Goal: Transaction & Acquisition: Purchase product/service

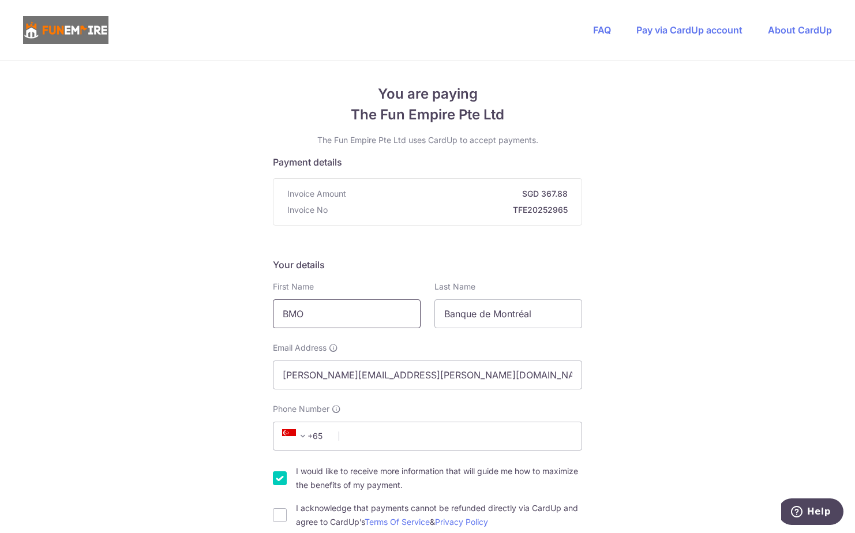
click at [322, 314] on input "BMO" at bounding box center [347, 313] width 148 height 29
drag, startPoint x: 328, startPoint y: 313, endPoint x: 224, endPoint y: 309, distance: 103.3
type input "[PERSON_NAME]"
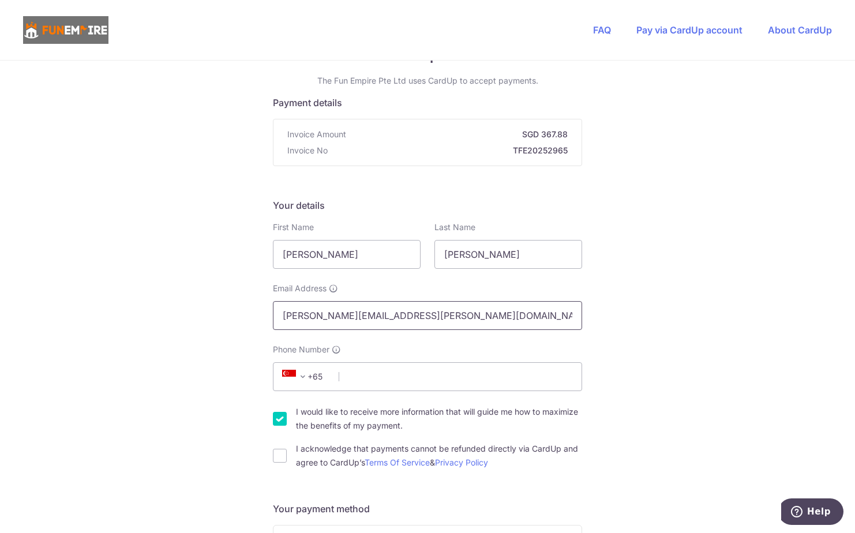
scroll to position [115, 0]
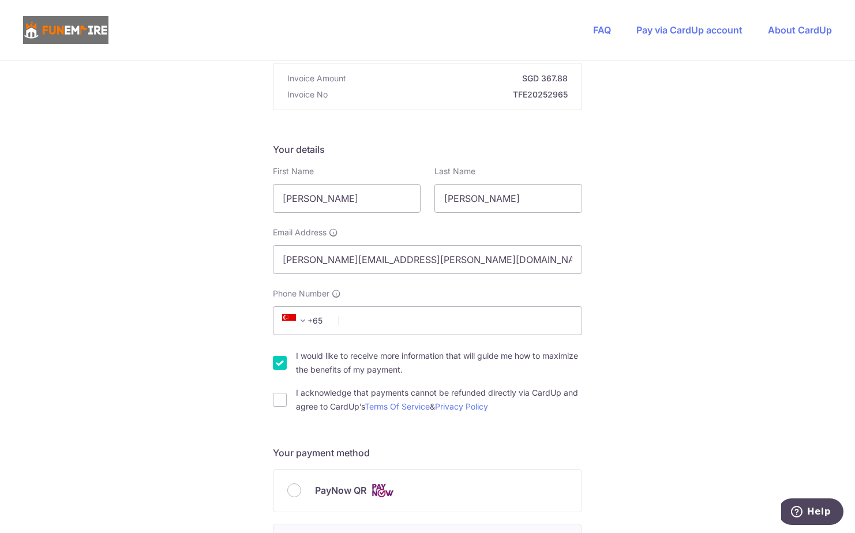
click at [314, 317] on span "+65" at bounding box center [305, 321] width 52 height 14
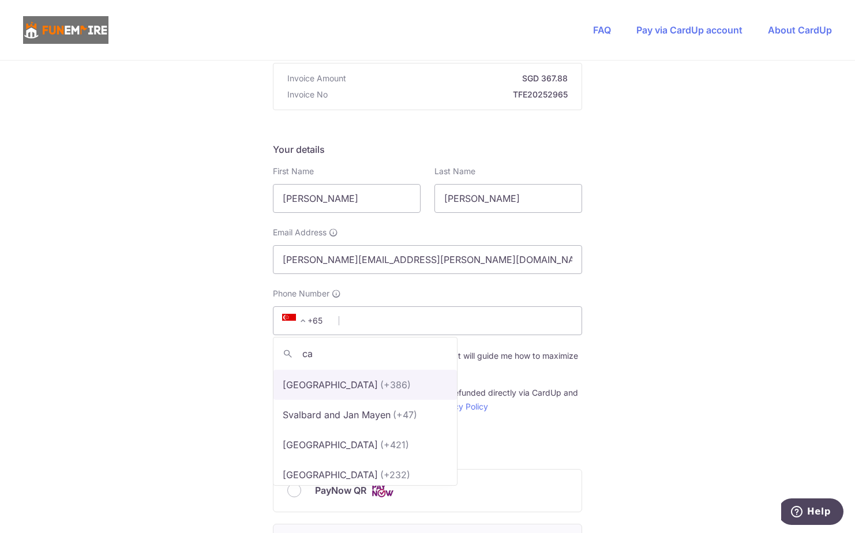
scroll to position [0, 0]
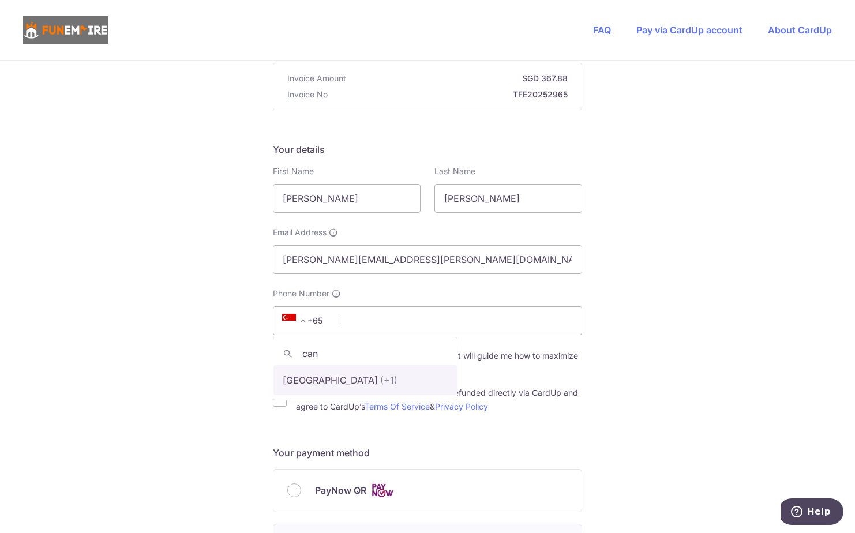
type input "can"
select select "38"
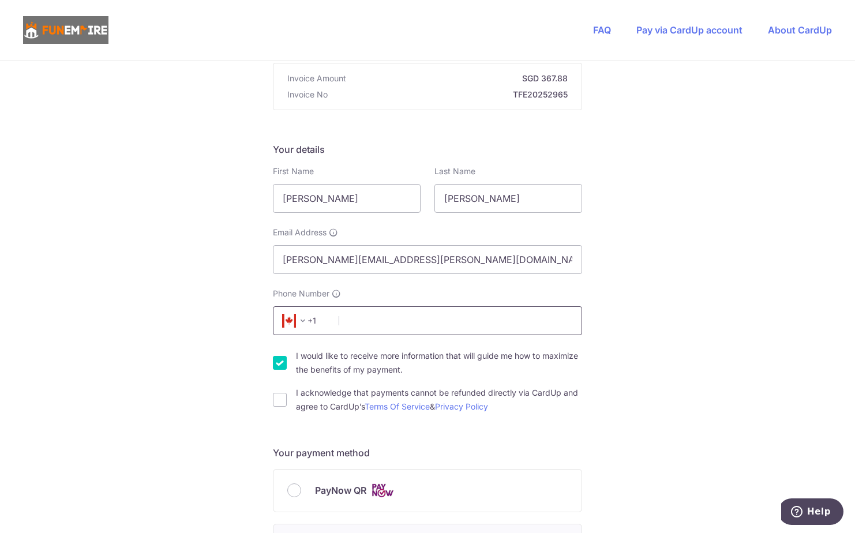
click at [407, 312] on input "Phone Number" at bounding box center [427, 320] width 309 height 29
type input "4164329702"
click at [280, 400] on input "I acknowledge that payments cannot be refunded directly via CardUp and agree to…" at bounding box center [280, 400] width 14 height 14
checkbox input "true"
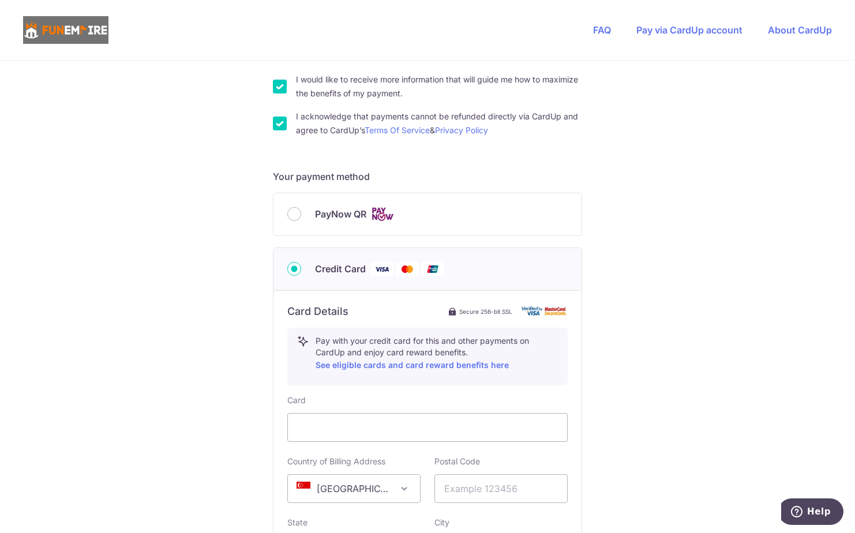
scroll to position [461, 0]
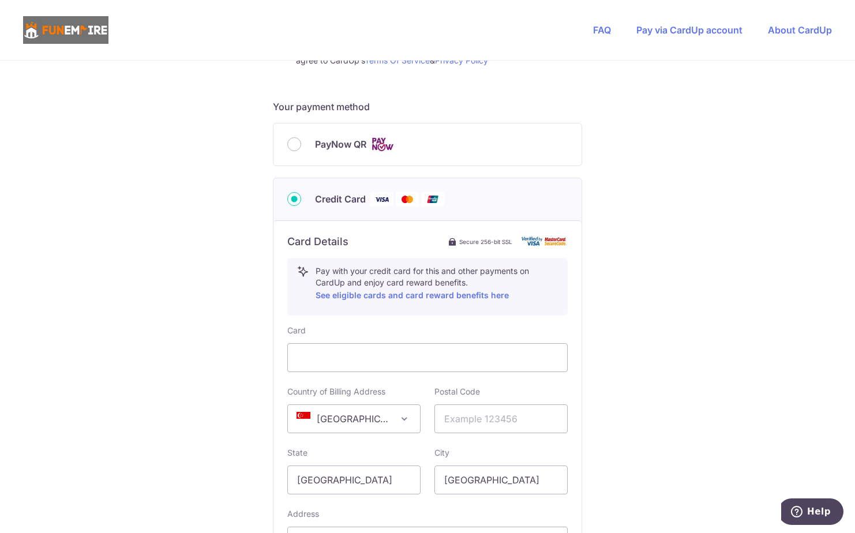
click at [381, 435] on div "Card Country of Billing Address [GEOGRAPHIC_DATA] [GEOGRAPHIC_DATA] [GEOGRAPHIC…" at bounding box center [427, 461] width 280 height 273
click at [373, 427] on span "[GEOGRAPHIC_DATA]" at bounding box center [354, 419] width 132 height 28
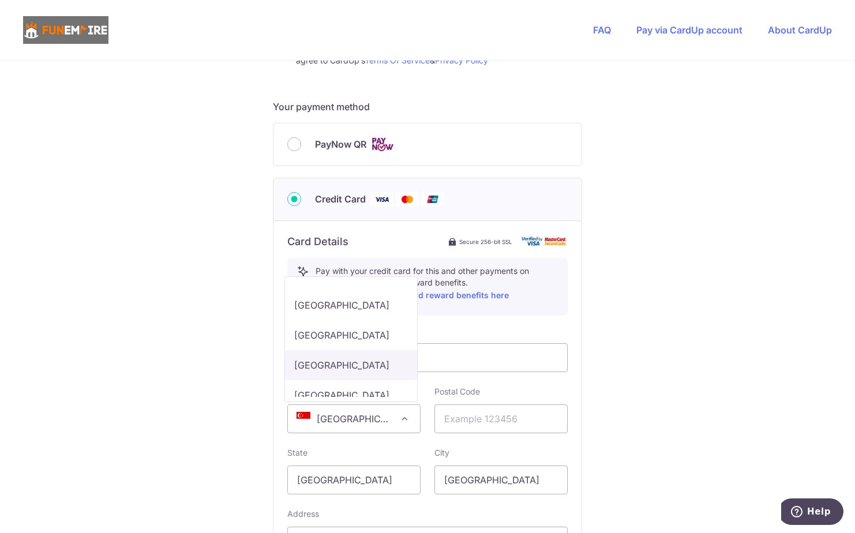
scroll to position [1179, 0]
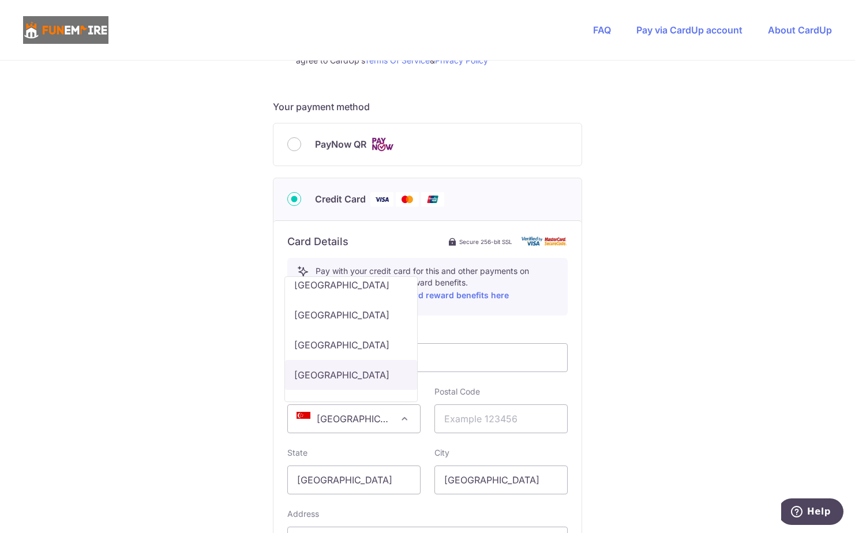
select select "CA"
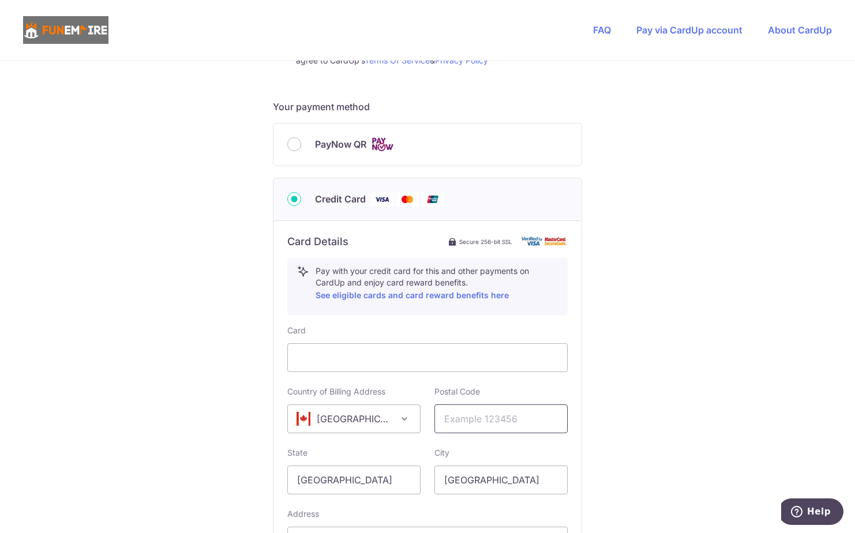
click at [513, 415] on input "text" at bounding box center [500, 418] width 133 height 29
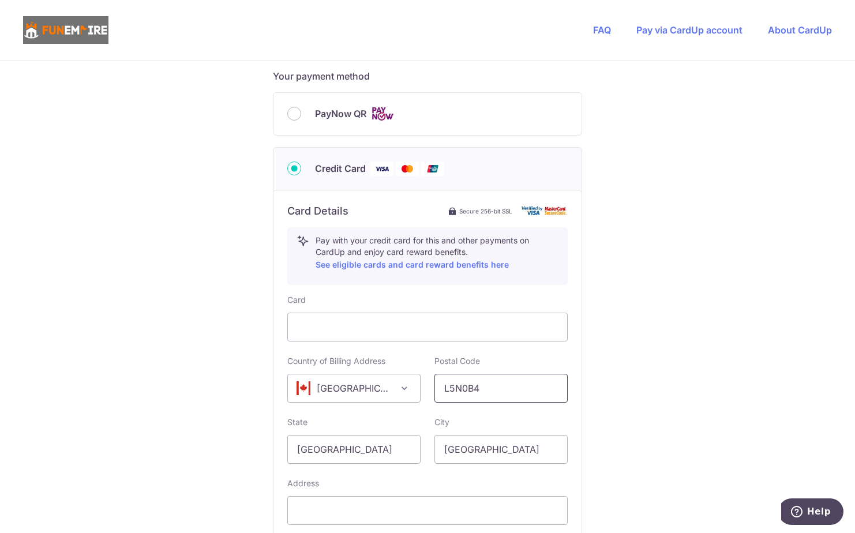
scroll to position [519, 0]
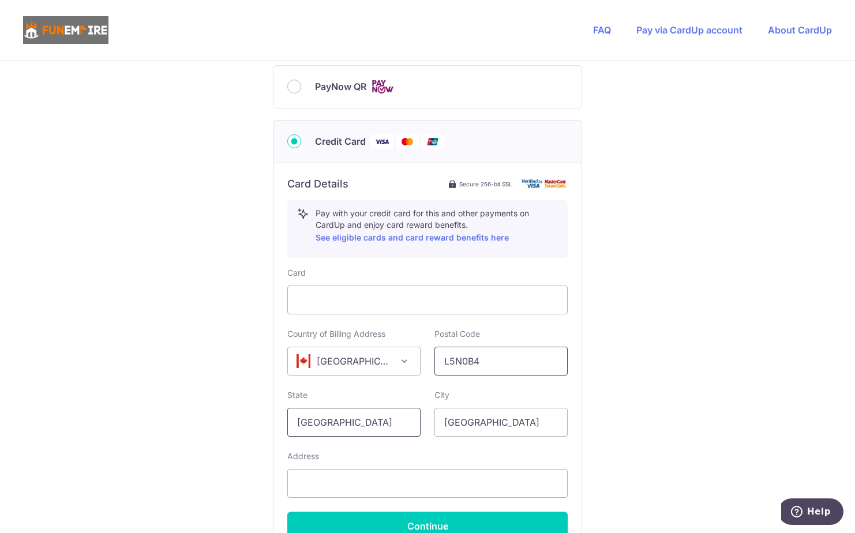
type input "L5N0B4"
click at [366, 435] on input "[GEOGRAPHIC_DATA]" at bounding box center [353, 422] width 133 height 29
drag, startPoint x: 369, startPoint y: 422, endPoint x: 280, endPoint y: 421, distance: 89.4
click at [280, 421] on div "State [GEOGRAPHIC_DATA]" at bounding box center [353, 412] width 147 height 47
type input "[GEOGRAPHIC_DATA]"
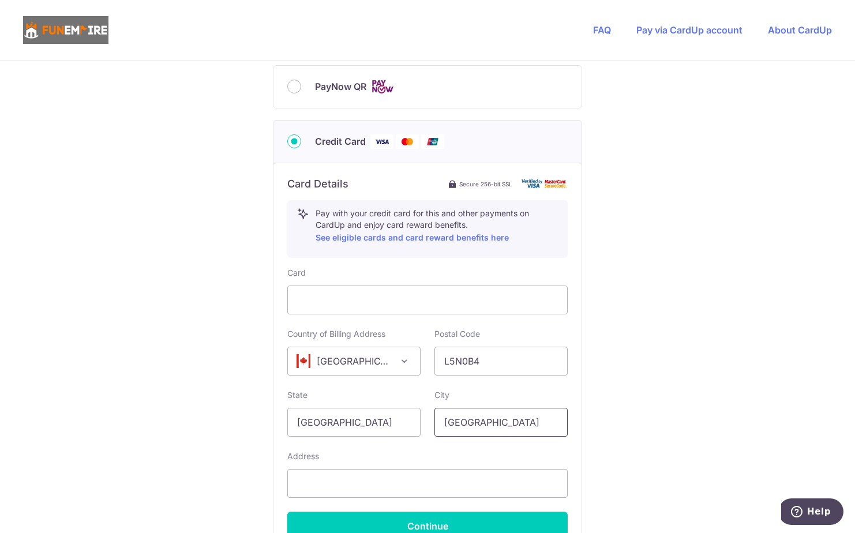
type input "[GEOGRAPHIC_DATA]"
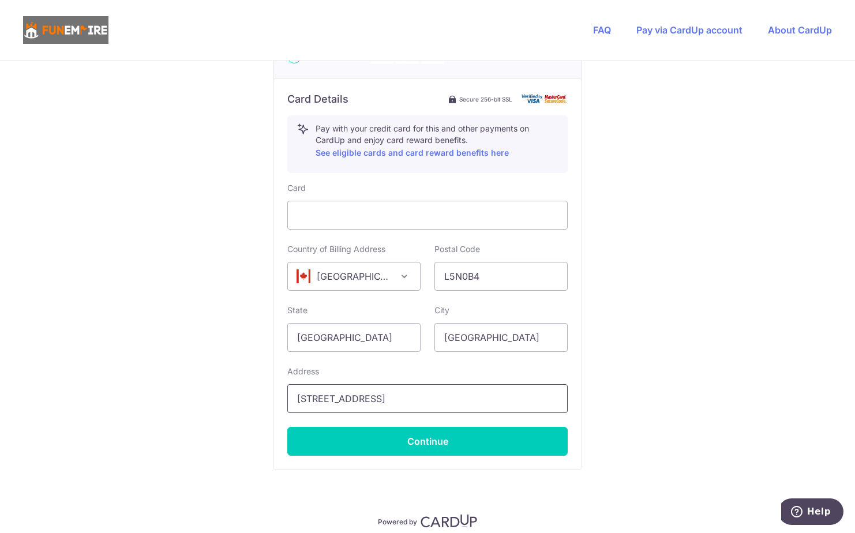
scroll to position [634, 0]
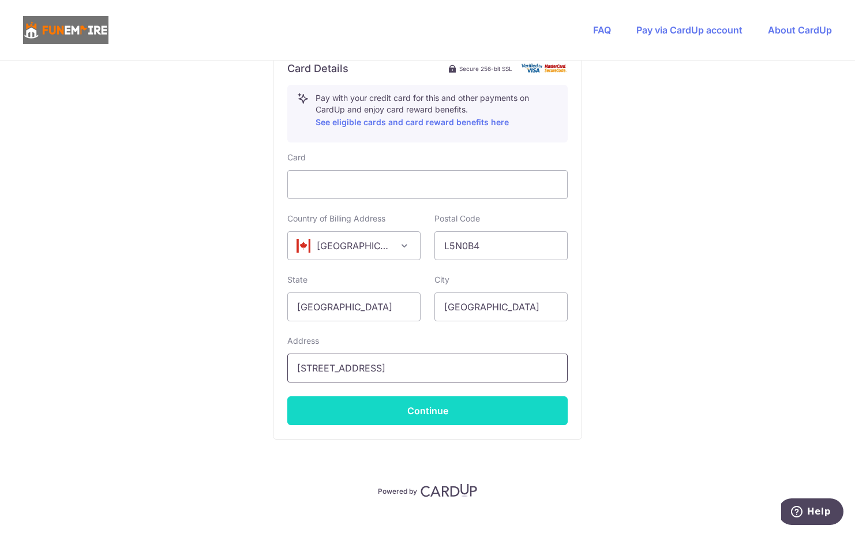
type input "[STREET_ADDRESS]"
click at [467, 411] on button "Continue" at bounding box center [427, 410] width 280 height 29
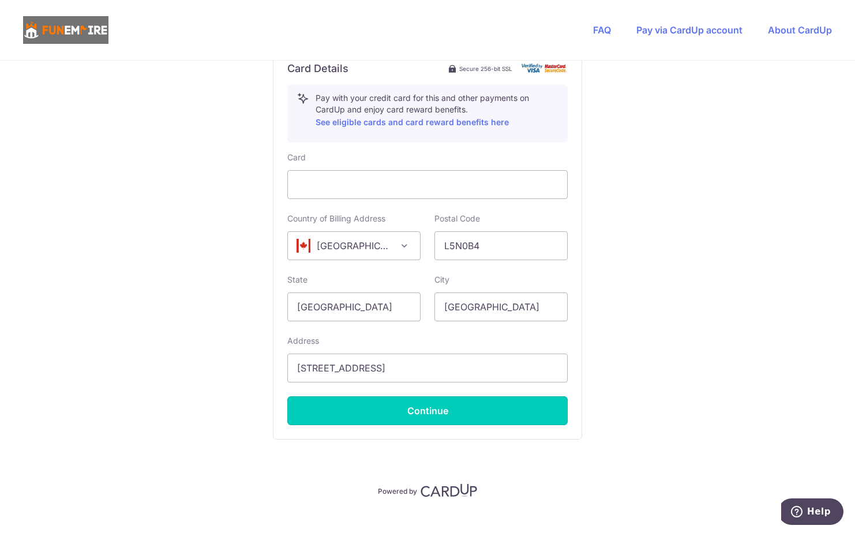
type input "**** 9909"
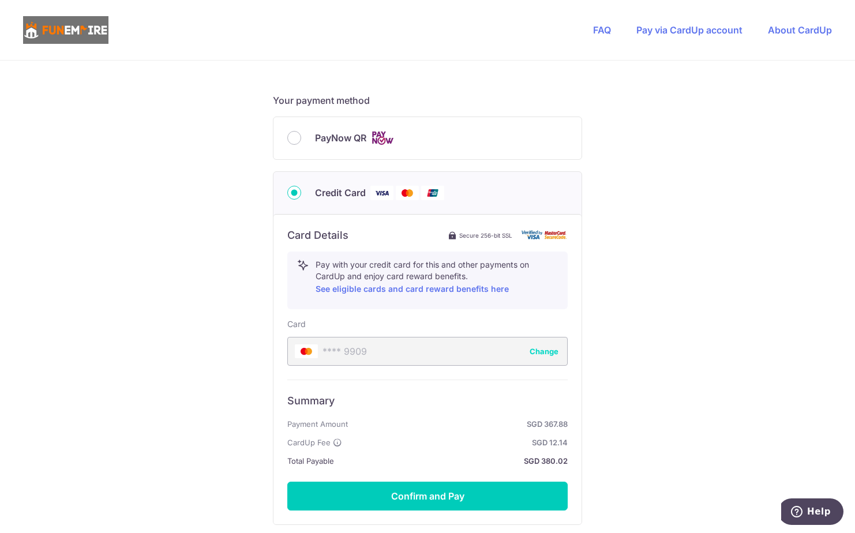
scroll to position [494, 0]
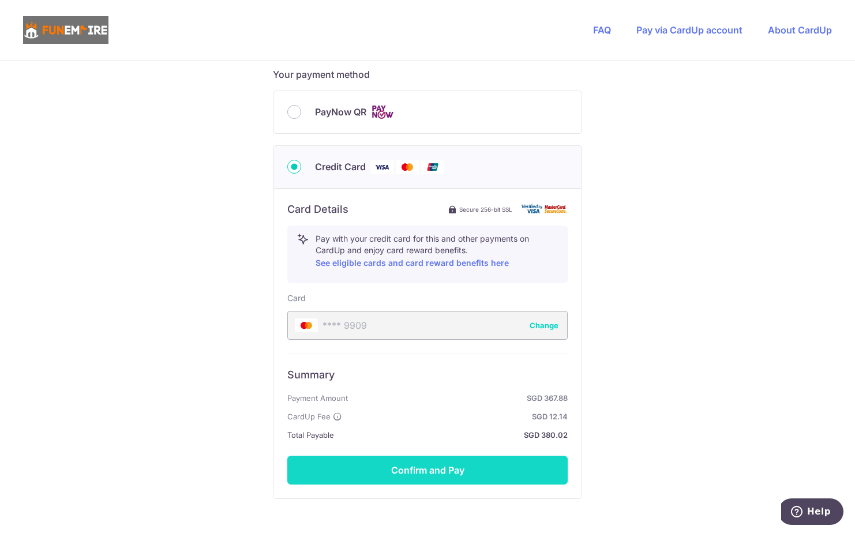
click at [446, 477] on button "Confirm and Pay" at bounding box center [427, 470] width 280 height 29
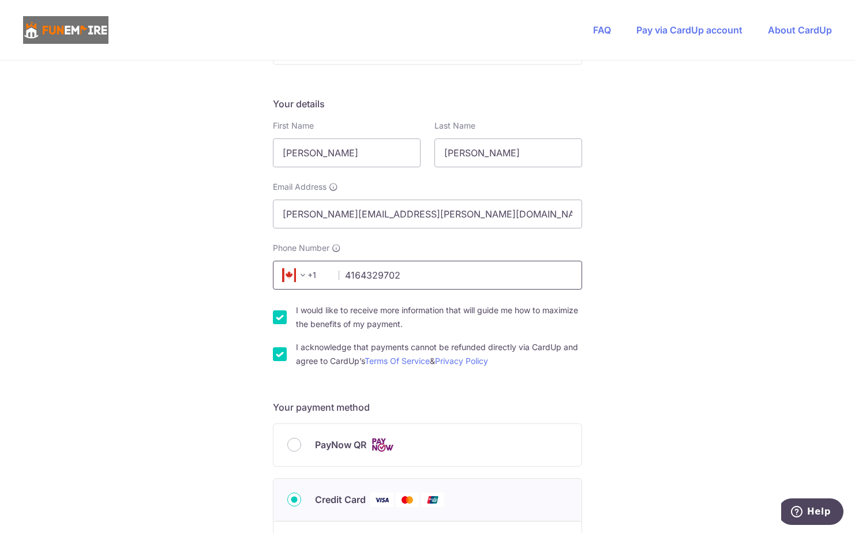
scroll to position [0, 0]
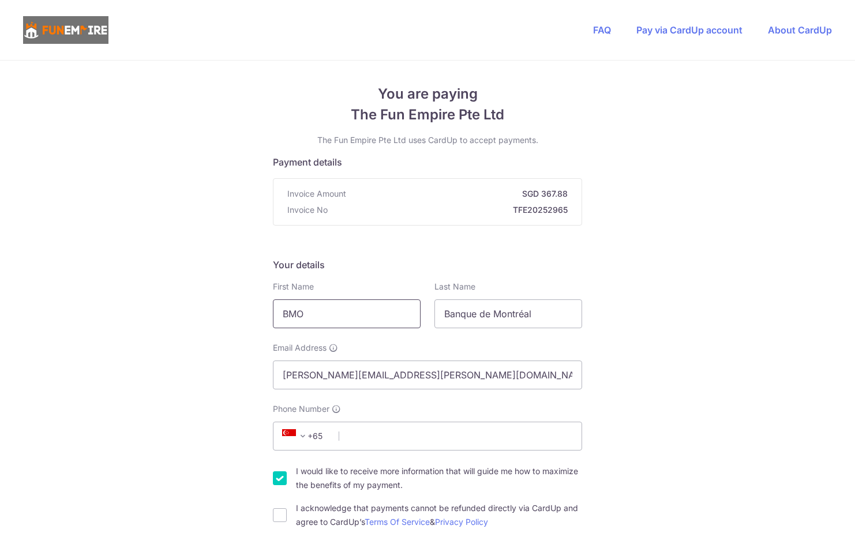
drag, startPoint x: 0, startPoint y: 0, endPoint x: 238, endPoint y: 316, distance: 395.0
type input "[PERSON_NAME]"
click at [319, 435] on span "+65" at bounding box center [305, 436] width 52 height 14
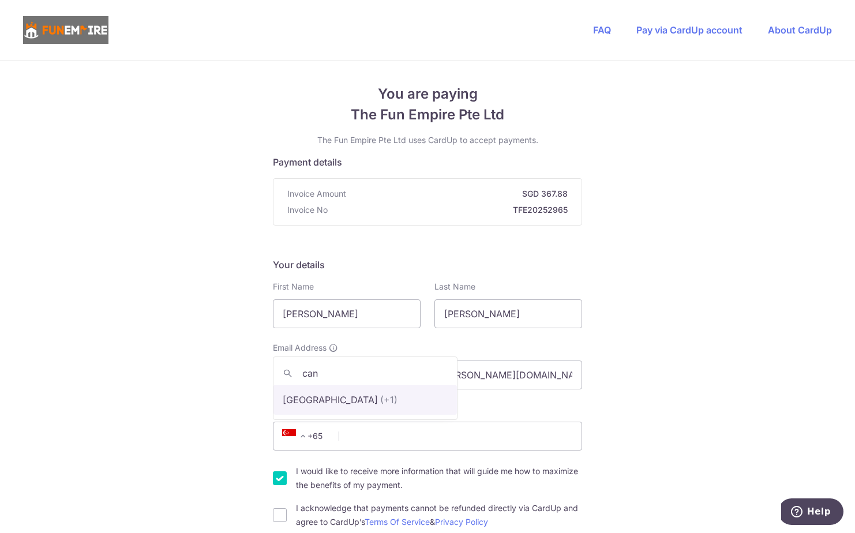
type input "can"
select select "38"
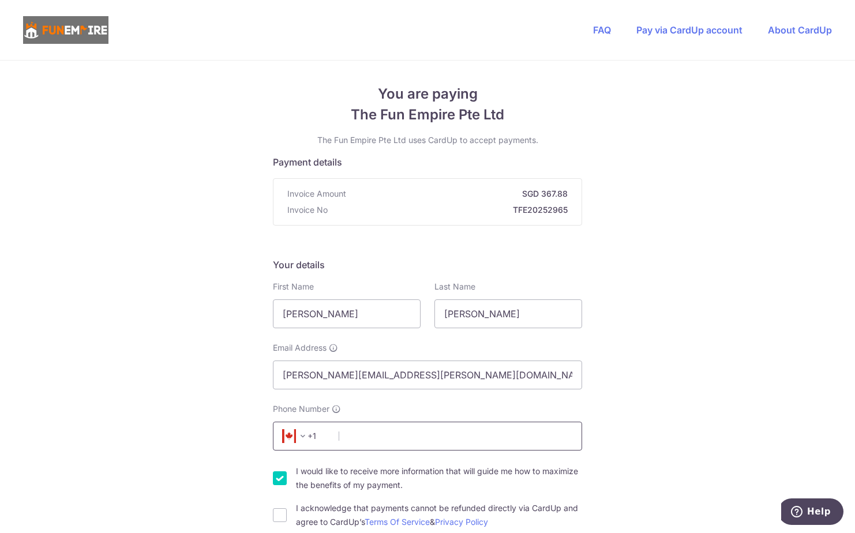
click at [404, 433] on input "Phone Number" at bounding box center [427, 436] width 309 height 29
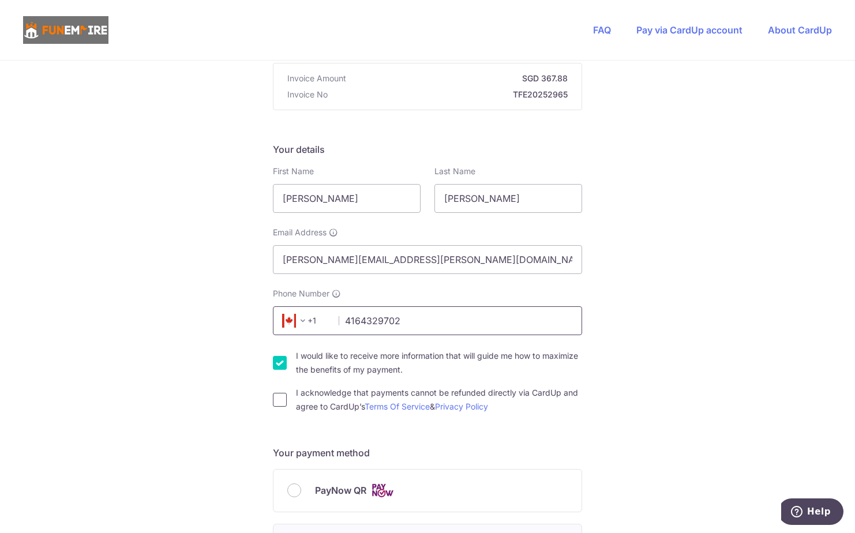
type input "4164329702"
click at [279, 397] on input "I acknowledge that payments cannot be refunded directly via CardUp and agree to…" at bounding box center [280, 400] width 14 height 14
checkbox input "true"
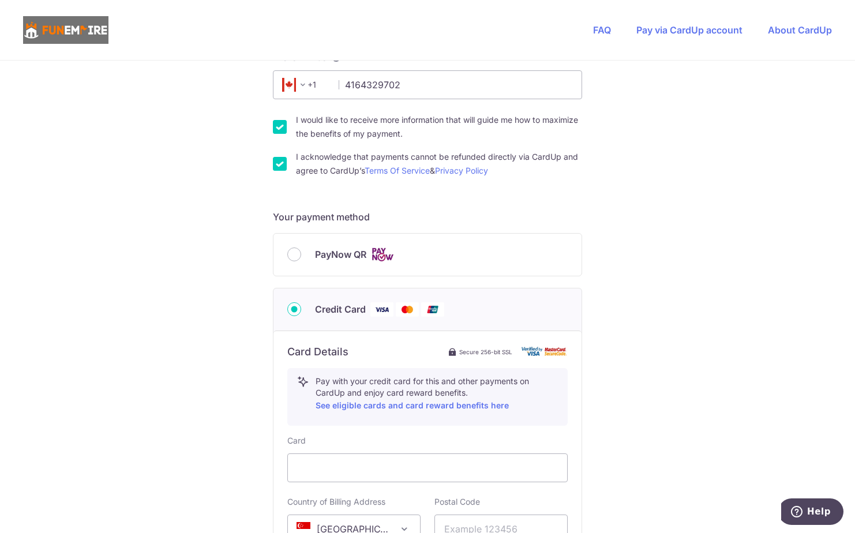
scroll to position [461, 0]
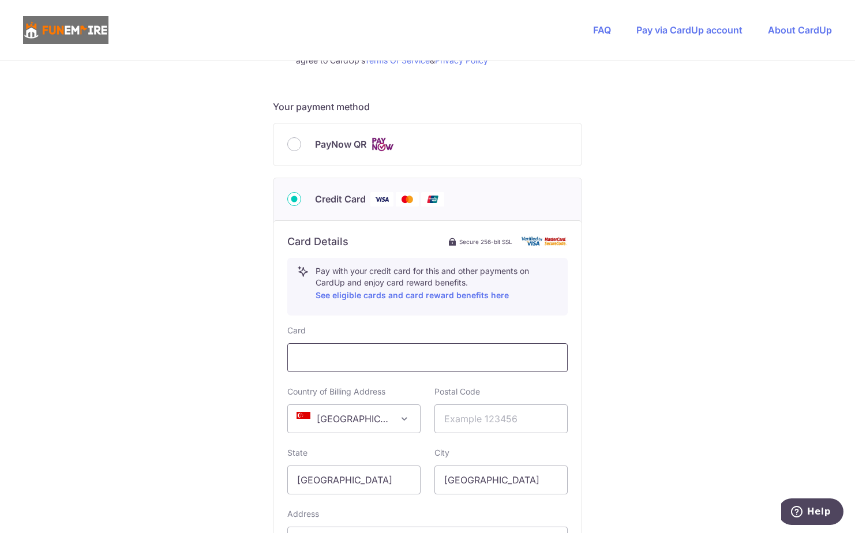
click at [337, 343] on div at bounding box center [427, 357] width 280 height 29
click at [345, 411] on span "[GEOGRAPHIC_DATA]" at bounding box center [354, 419] width 132 height 28
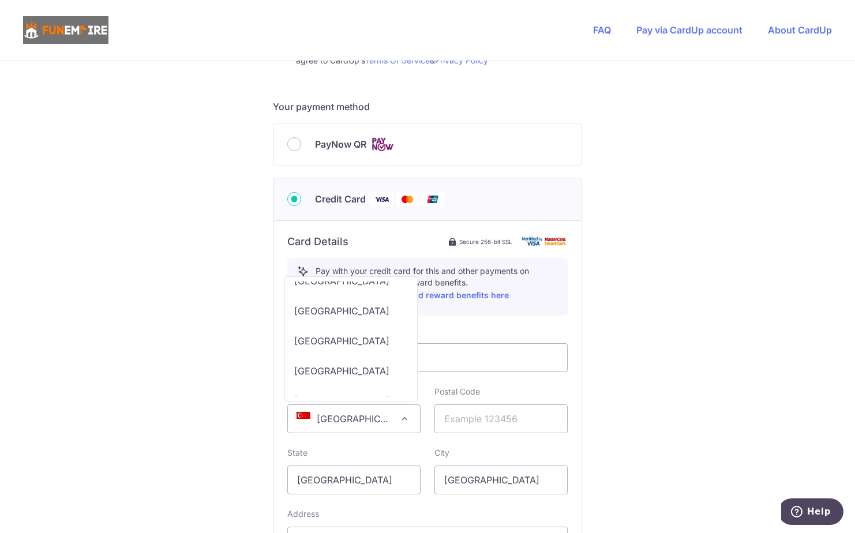
scroll to position [1211, 0]
select select "CA"
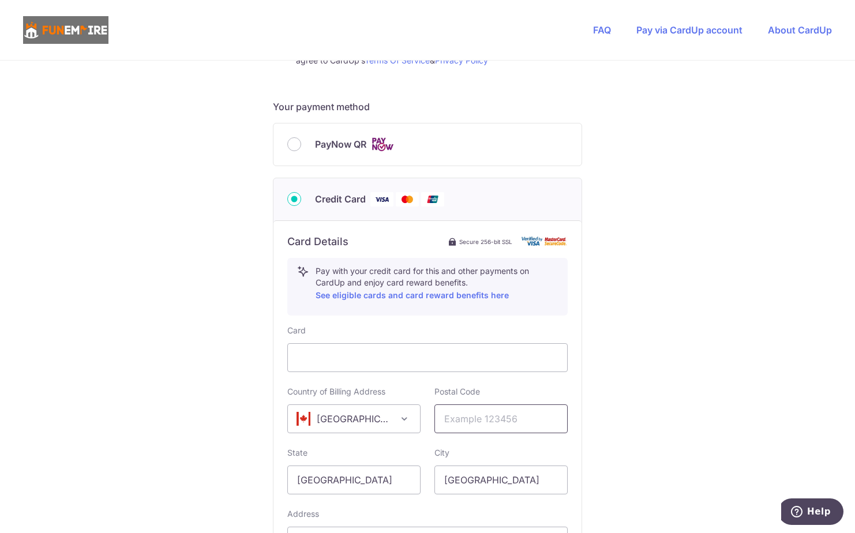
click at [455, 416] on input "text" at bounding box center [500, 418] width 133 height 29
type input "L4Z4B1"
click at [376, 484] on input "[GEOGRAPHIC_DATA]" at bounding box center [353, 479] width 133 height 29
drag, startPoint x: 376, startPoint y: 484, endPoint x: 205, endPoint y: 495, distance: 171.1
click at [205, 495] on div "You are paying The Fun Empire Pte Ltd The Fun Empire Pte Ltd uses CardUp to acc…" at bounding box center [427, 161] width 855 height 1125
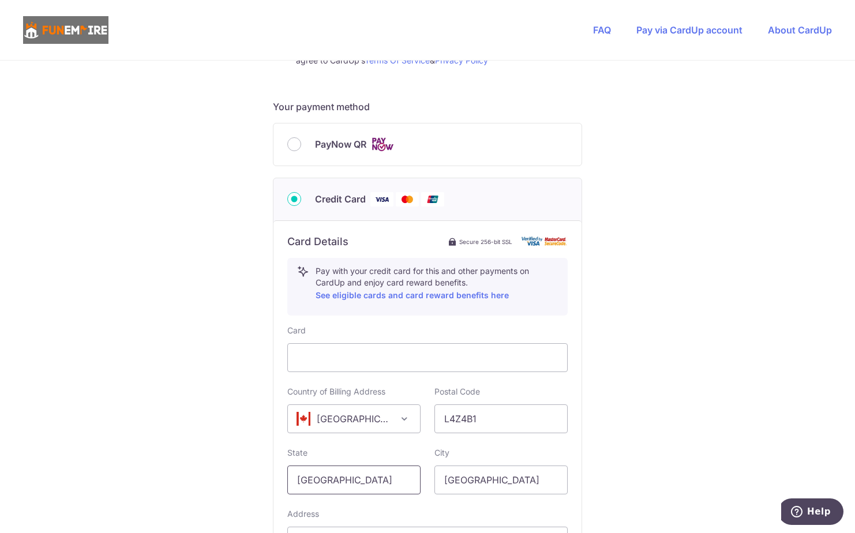
type input "[GEOGRAPHIC_DATA]"
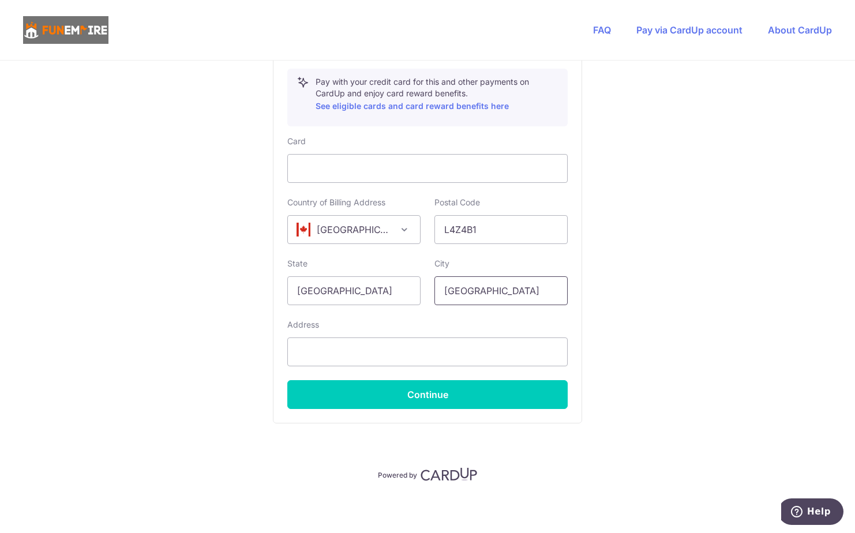
scroll to position [653, 0]
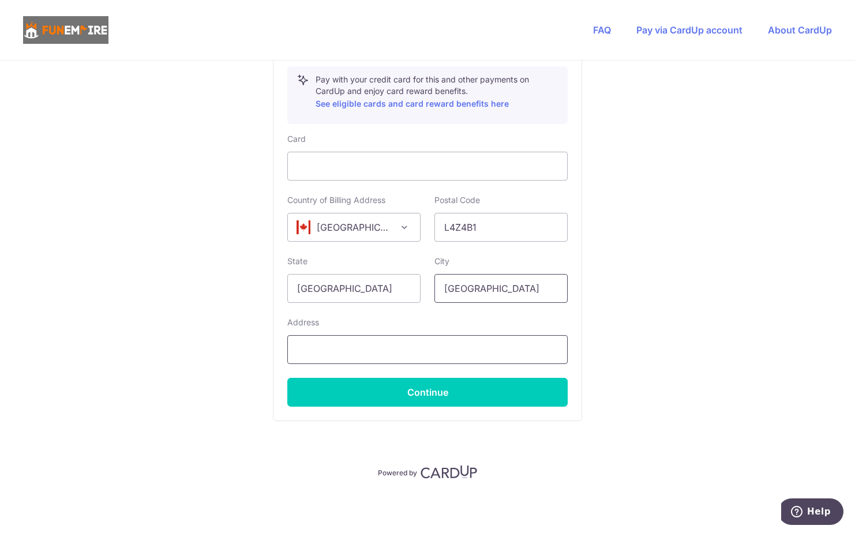
type input "[GEOGRAPHIC_DATA]"
click at [311, 359] on input "text" at bounding box center [427, 349] width 280 height 29
click at [368, 343] on input "text" at bounding box center [427, 349] width 280 height 29
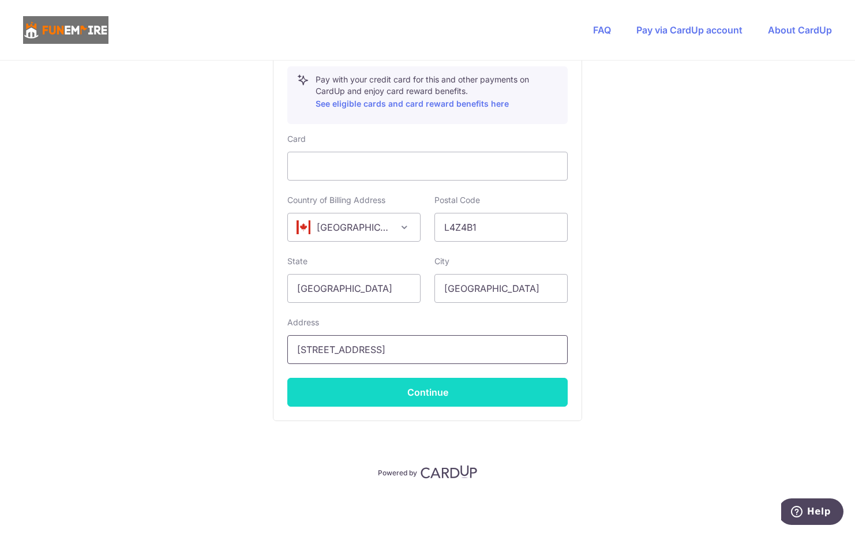
type input "5410 Red Brush Drive"
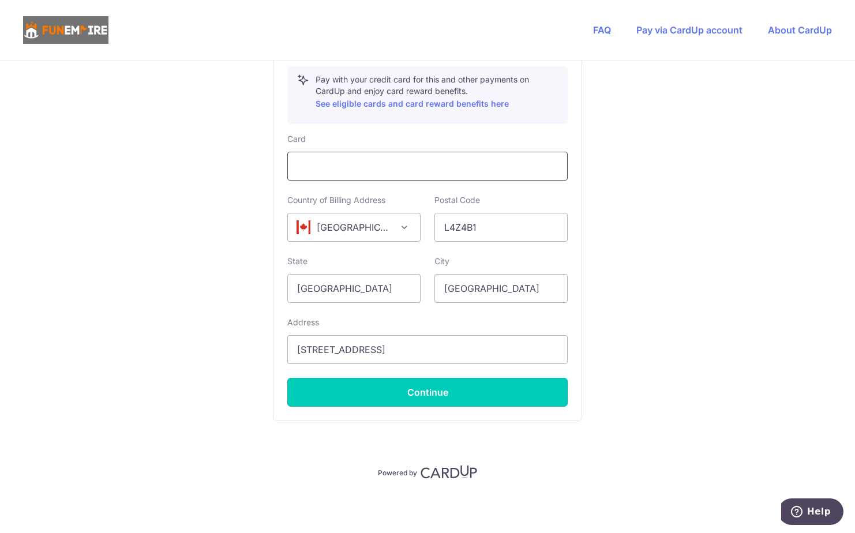
drag, startPoint x: 432, startPoint y: 393, endPoint x: 535, endPoint y: 177, distance: 239.4
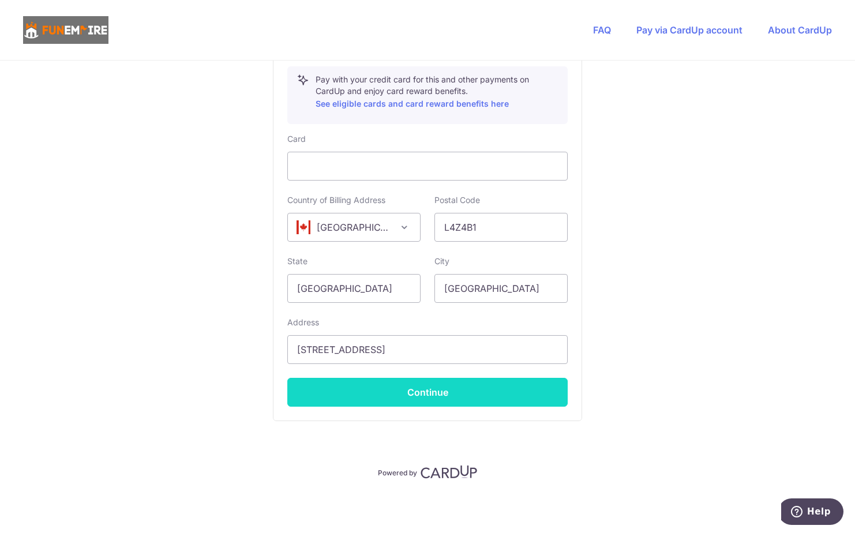
click at [433, 387] on button "Continue" at bounding box center [427, 392] width 280 height 29
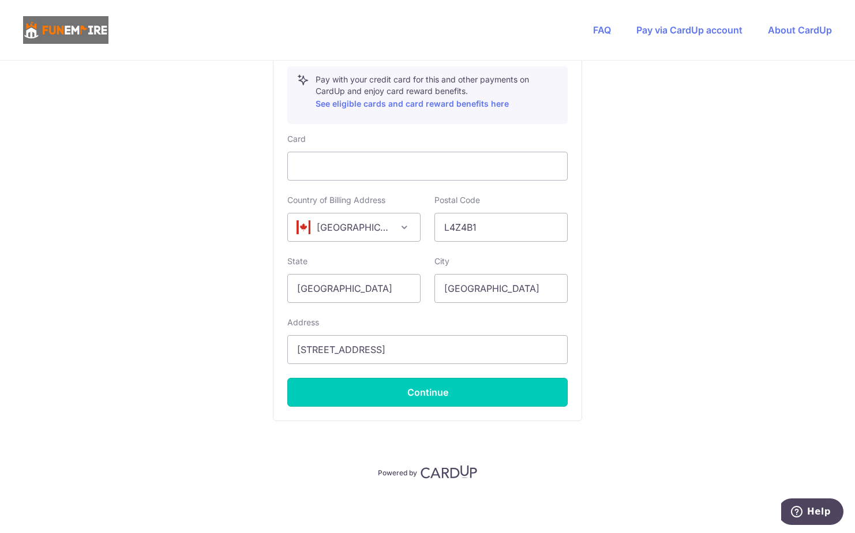
type input "**** 9909"
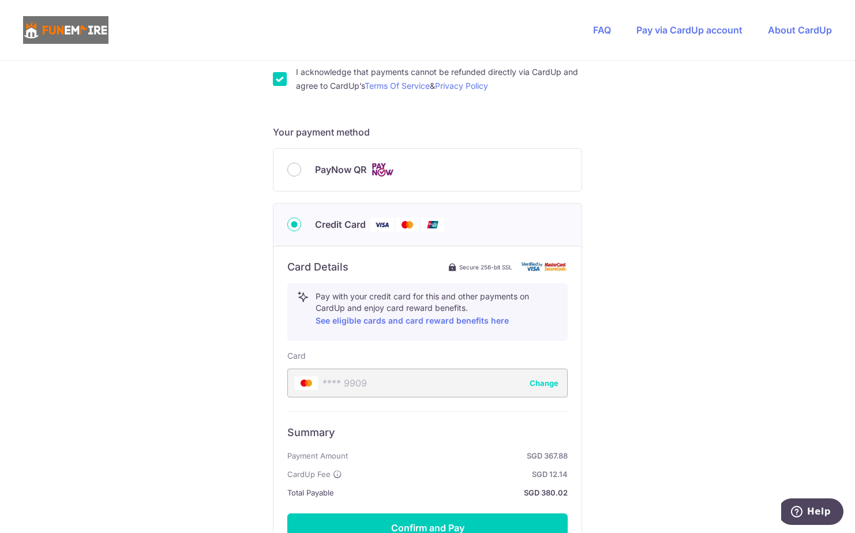
scroll to position [572, 0]
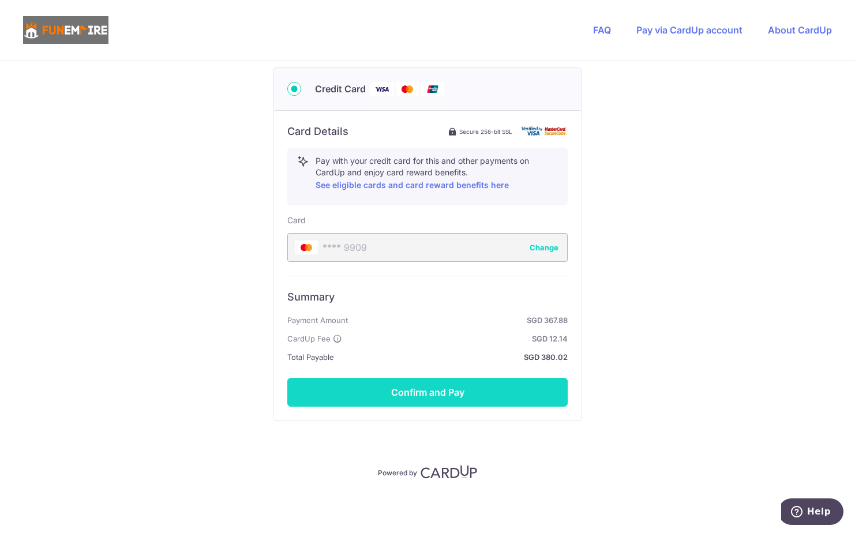
click at [468, 391] on button "Confirm and Pay" at bounding box center [427, 392] width 280 height 29
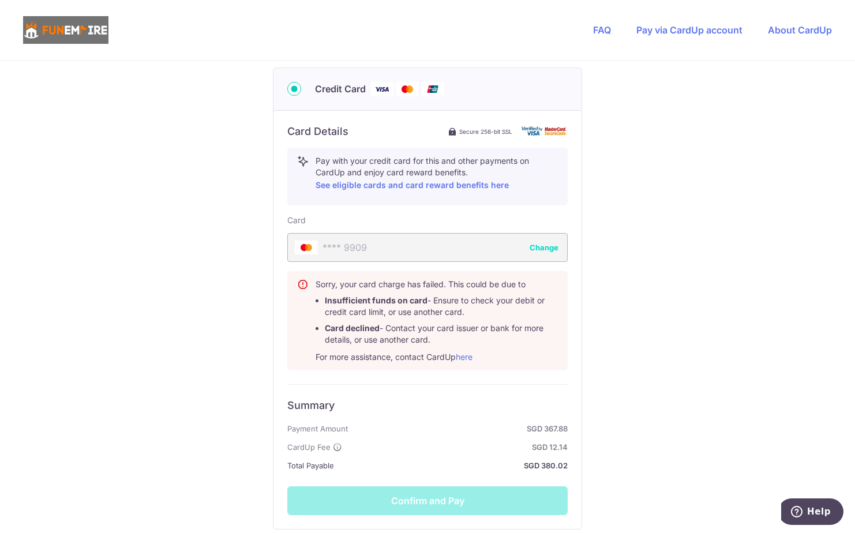
drag, startPoint x: 709, startPoint y: 263, endPoint x: 694, endPoint y: 265, distance: 14.6
click at [709, 263] on div "You are paying The Fun Empire Pte Ltd The Fun Empire Pte Ltd uses CardUp to acc…" at bounding box center [427, 65] width 855 height 1152
